Goal: Information Seeking & Learning: Learn about a topic

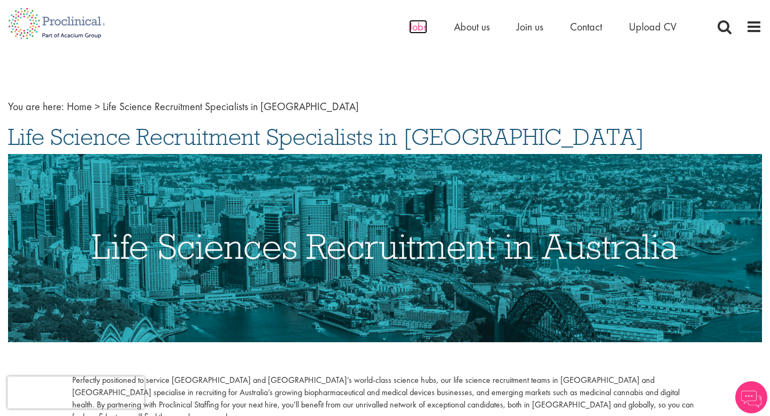
click at [419, 23] on span "Jobs" at bounding box center [418, 27] width 18 height 14
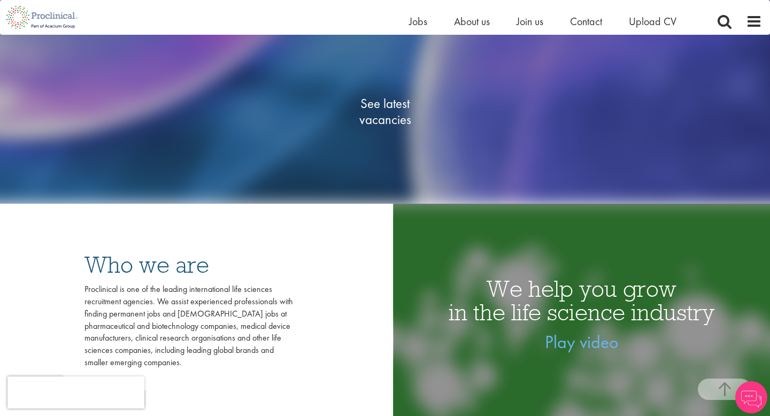
scroll to position [194, 0]
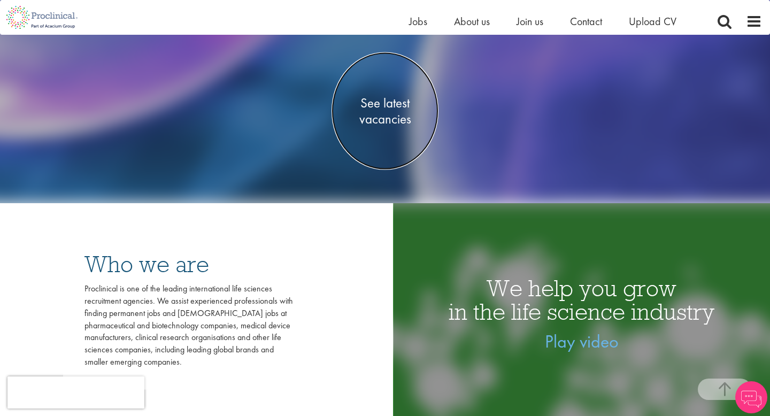
click at [387, 117] on span "See latest vacancies" at bounding box center [384, 111] width 107 height 32
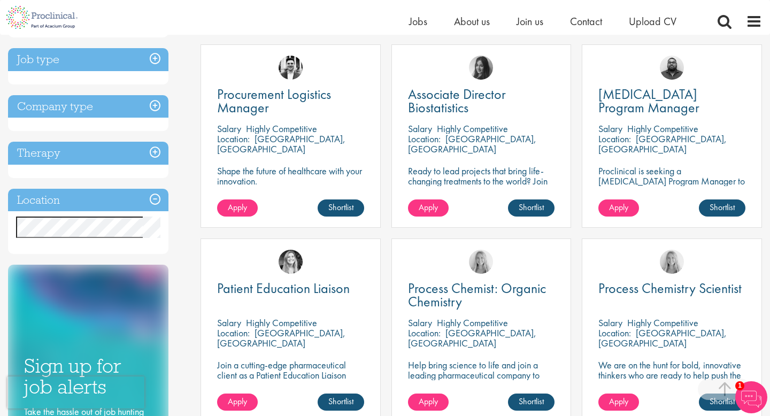
scroll to position [401, 0]
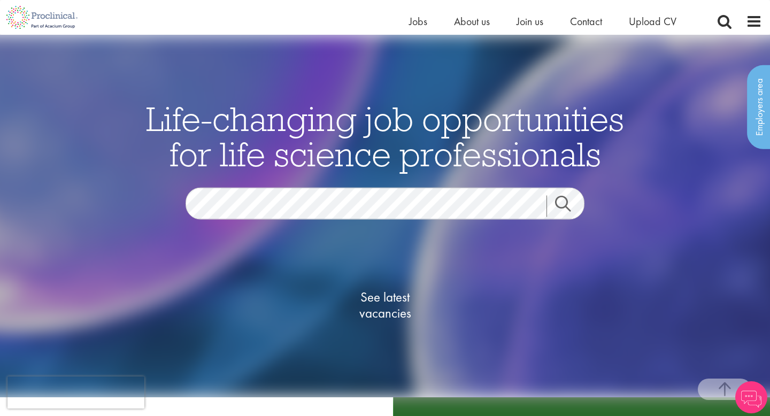
scroll to position [194, 0]
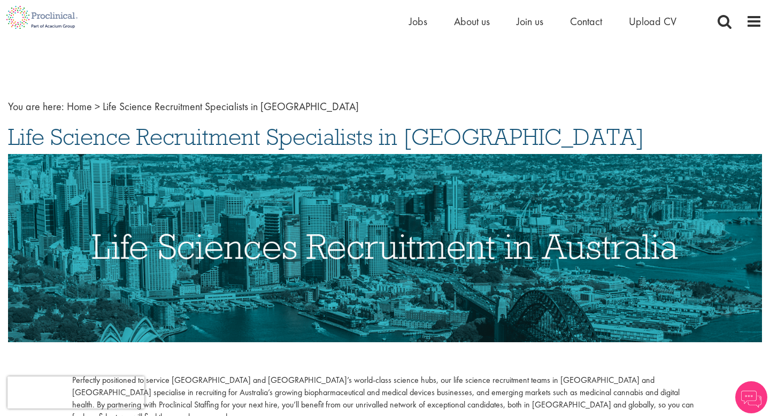
scroll to position [16, 0]
